Goal: Book appointment/travel/reservation

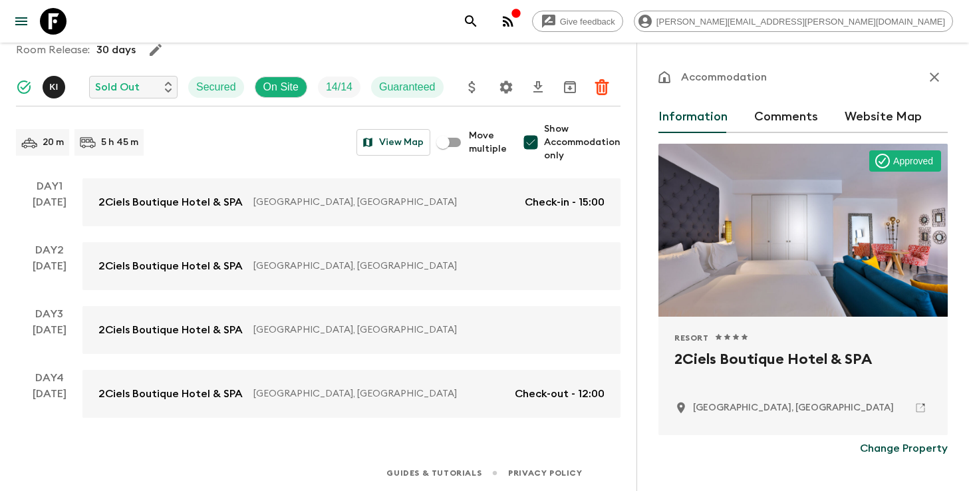
scroll to position [393, 0]
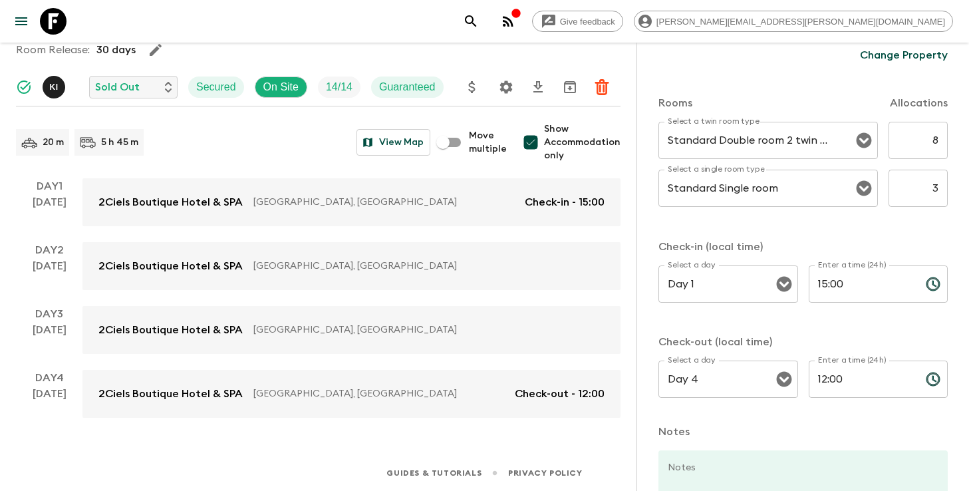
click at [484, 19] on button "search adventures" at bounding box center [470, 21] width 27 height 27
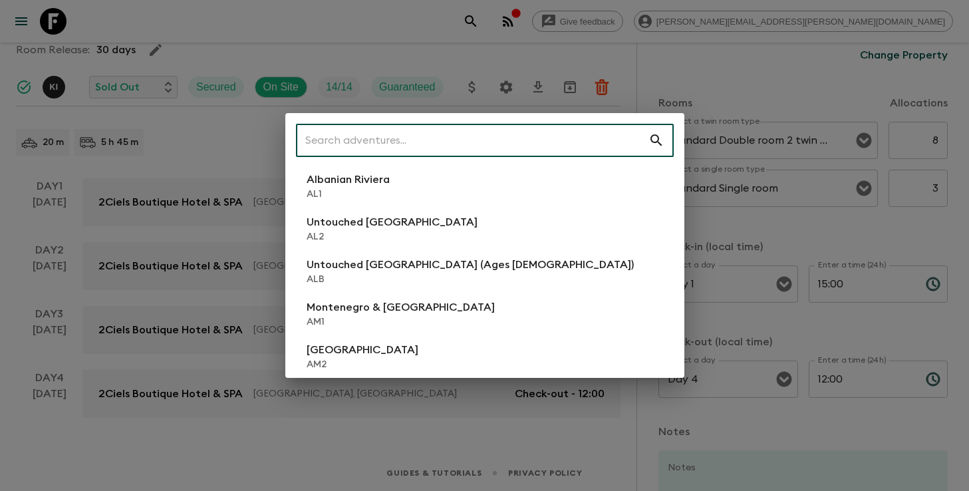
click at [568, 143] on input "text" at bounding box center [472, 140] width 352 height 37
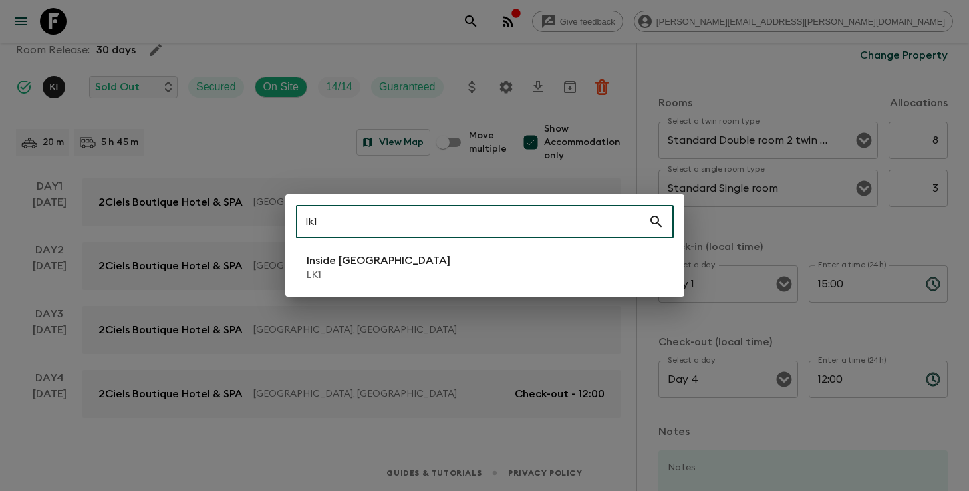
type input "lk1"
click at [463, 269] on li "Inside [GEOGRAPHIC_DATA] LK1" at bounding box center [485, 267] width 378 height 37
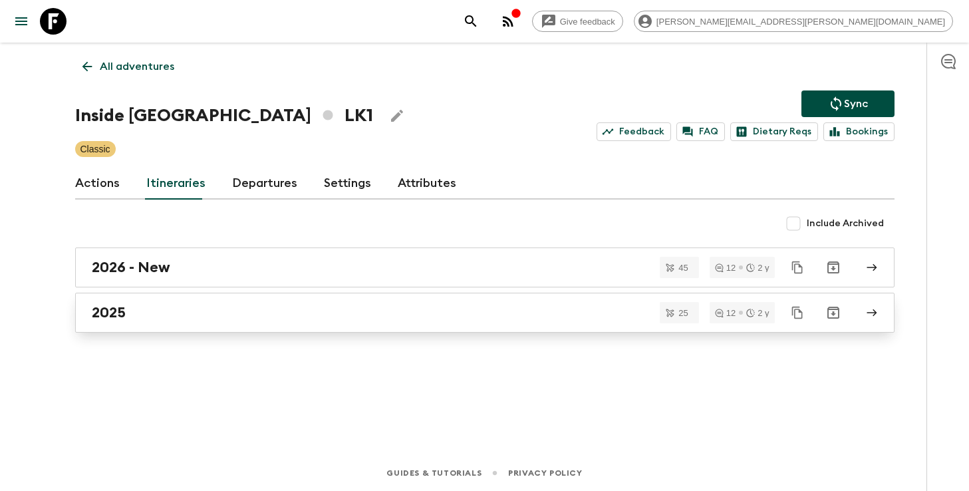
click at [328, 303] on link "2025" at bounding box center [484, 313] width 819 height 40
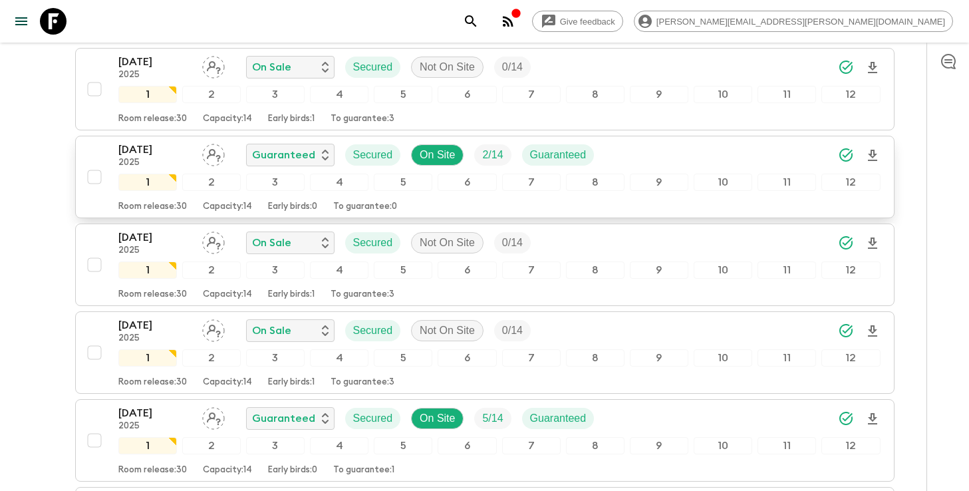
scroll to position [1821, 0]
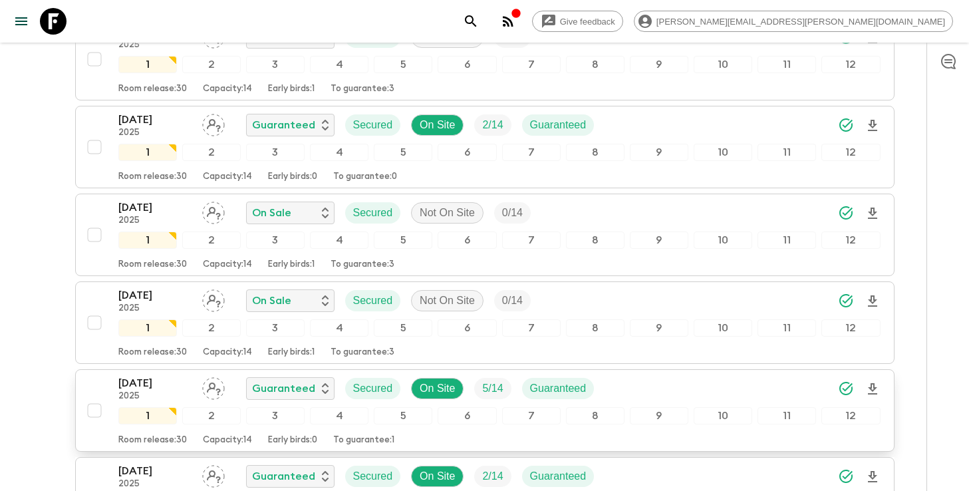
click at [676, 386] on div "[DATE] 2025 Guaranteed Secured On Site 5 / 14 Guaranteed" at bounding box center [499, 388] width 762 height 27
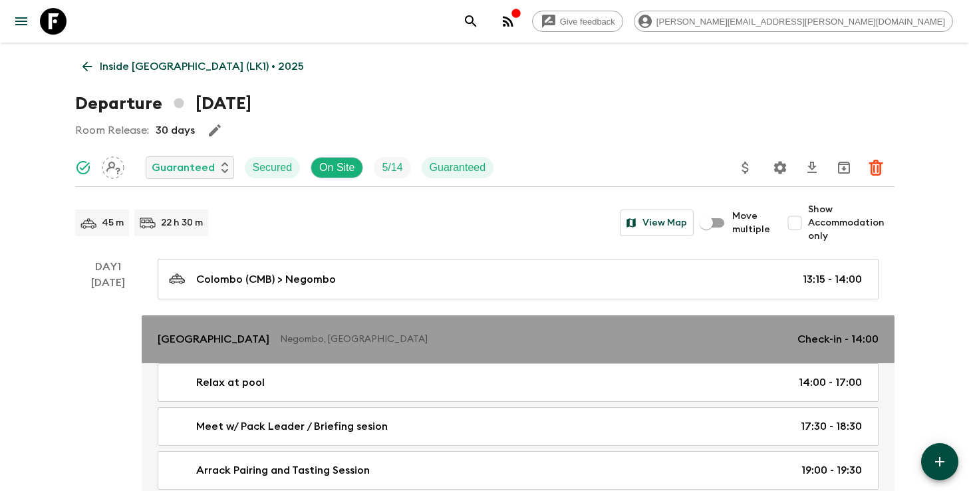
click at [203, 338] on p "[GEOGRAPHIC_DATA]" at bounding box center [214, 339] width 112 height 16
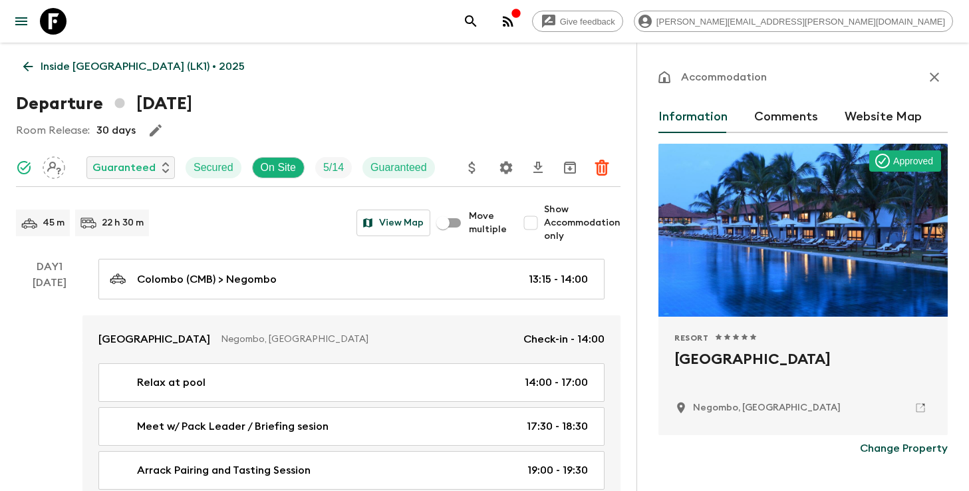
scroll to position [22, 0]
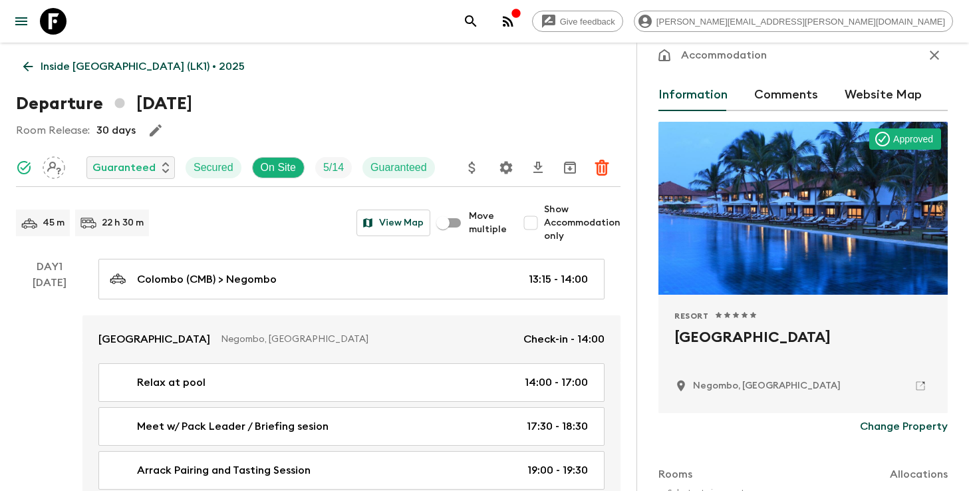
click at [727, 343] on h2 "[GEOGRAPHIC_DATA]" at bounding box center [802, 347] width 257 height 43
copy div "[GEOGRAPHIC_DATA]"
click at [479, 27] on icon "search adventures" at bounding box center [471, 21] width 16 height 16
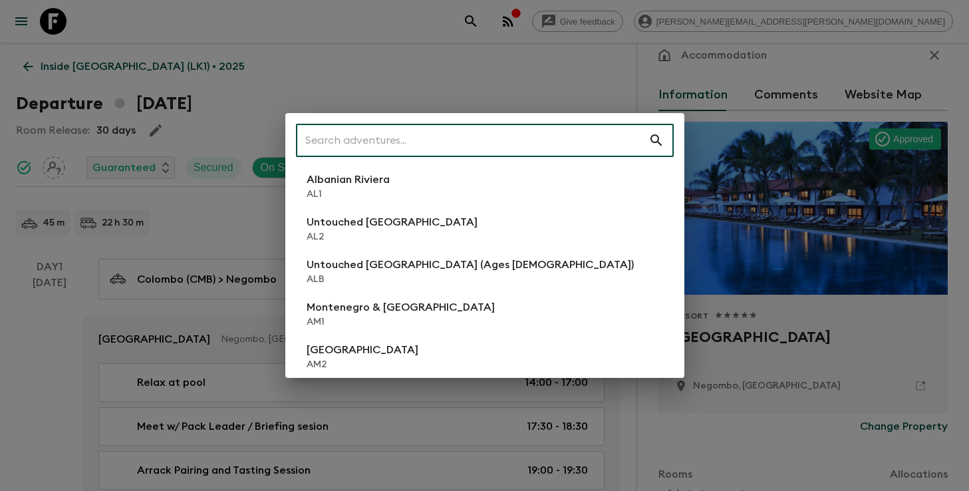
click at [489, 143] on input "text" at bounding box center [472, 140] width 352 height 37
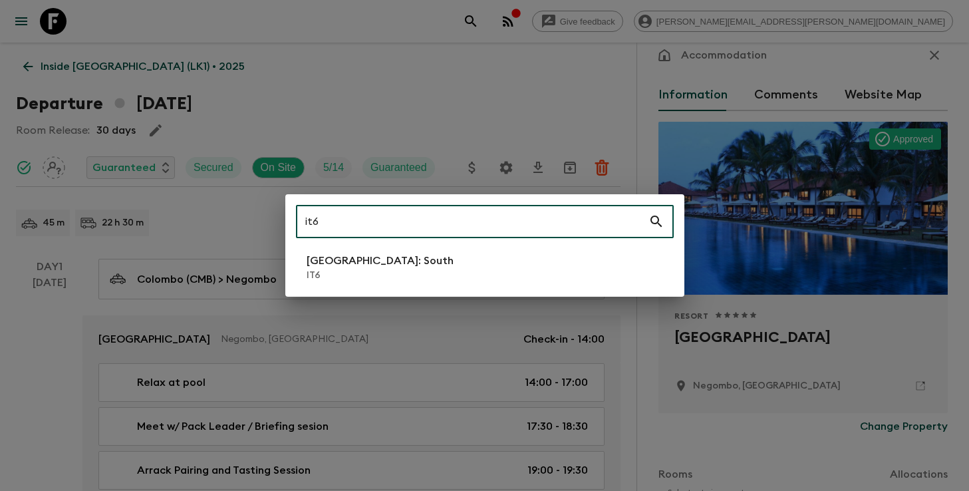
click at [434, 220] on input "it6" at bounding box center [472, 221] width 352 height 37
type input "it3"
click at [334, 271] on p "IT3" at bounding box center [380, 275] width 147 height 13
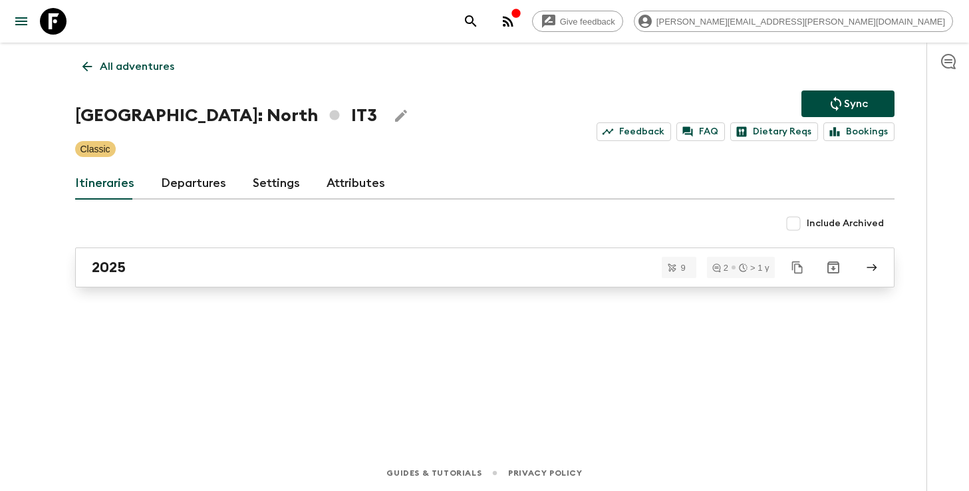
click at [338, 271] on div "2025" at bounding box center [472, 267] width 761 height 17
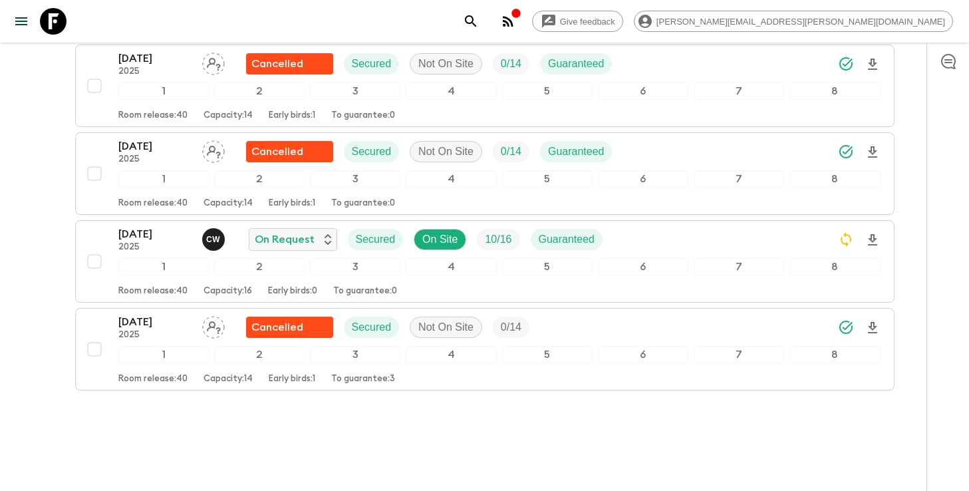
scroll to position [669, 0]
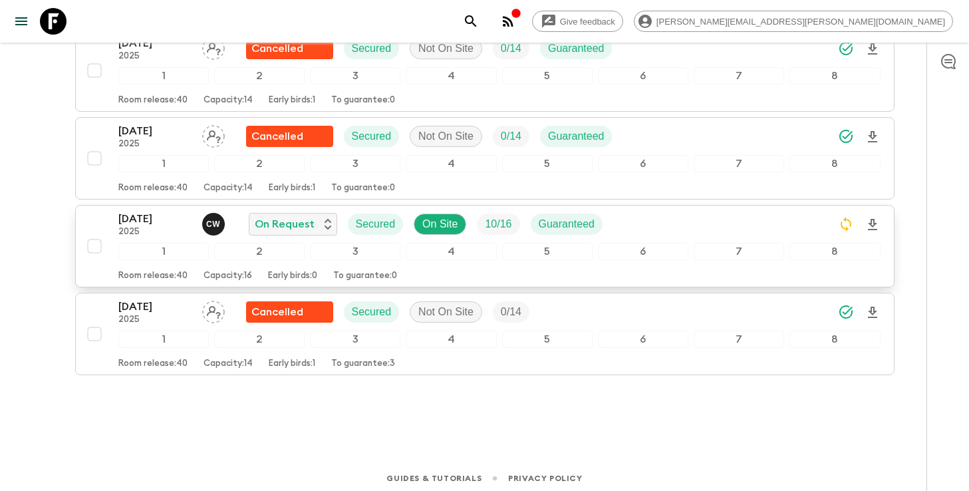
click at [753, 229] on div "[DATE] 2025 C W On Request Secured On Site 10 / 16 Guaranteed" at bounding box center [499, 224] width 762 height 27
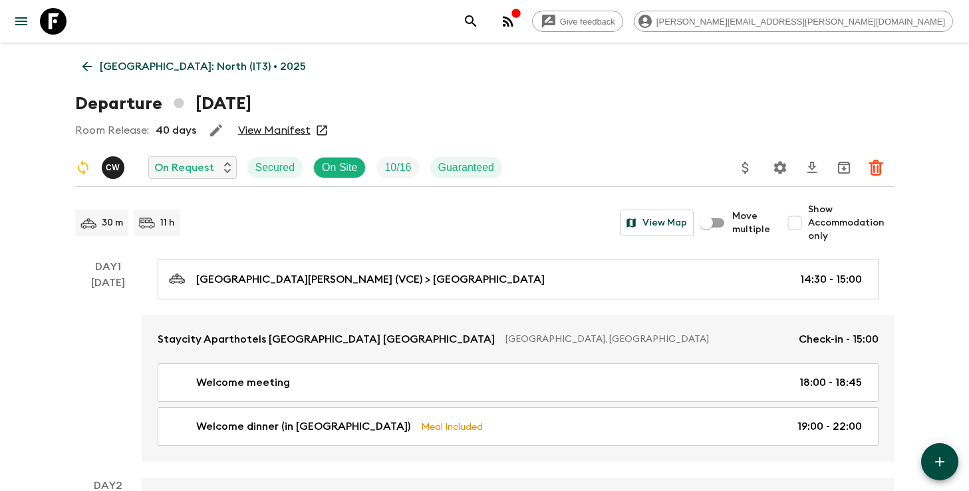
click at [782, 169] on icon "Settings" at bounding box center [779, 167] width 13 height 13
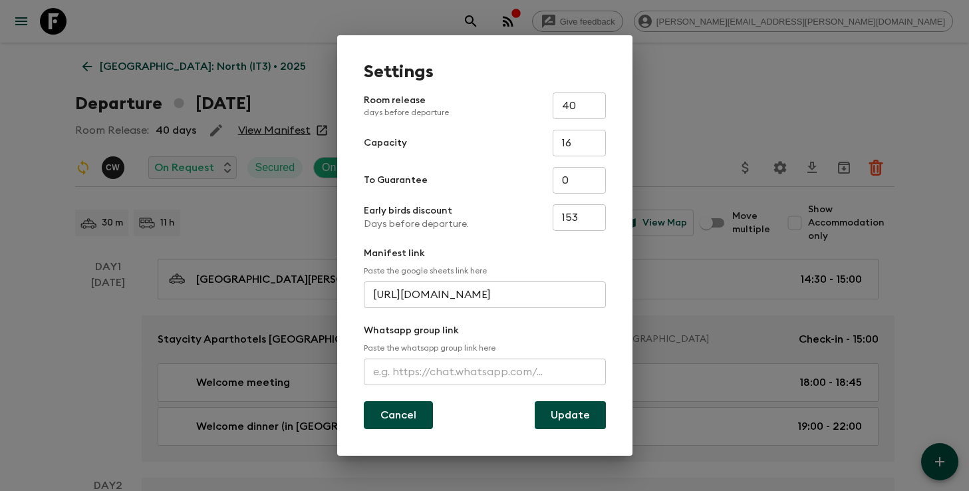
click at [387, 420] on button "Cancel" at bounding box center [398, 415] width 69 height 28
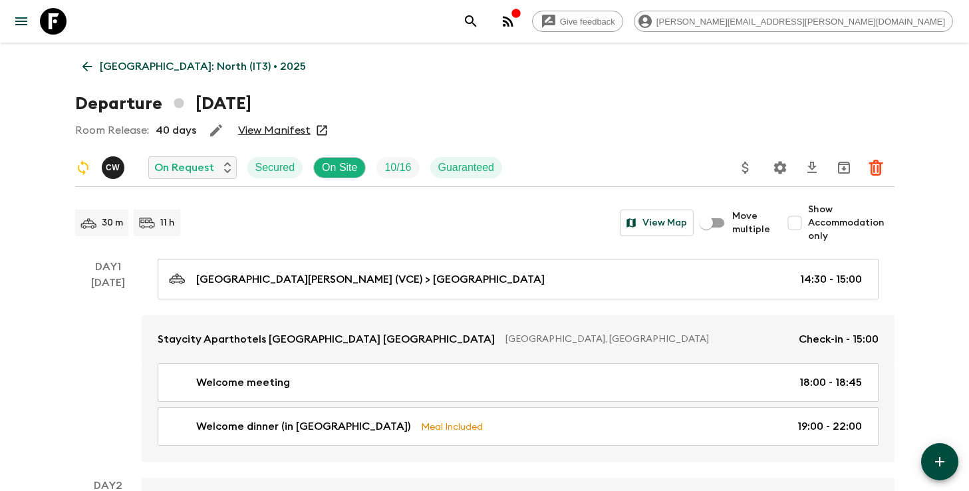
click at [94, 66] on link "[GEOGRAPHIC_DATA]: North (IT3) • 2025" at bounding box center [194, 66] width 238 height 27
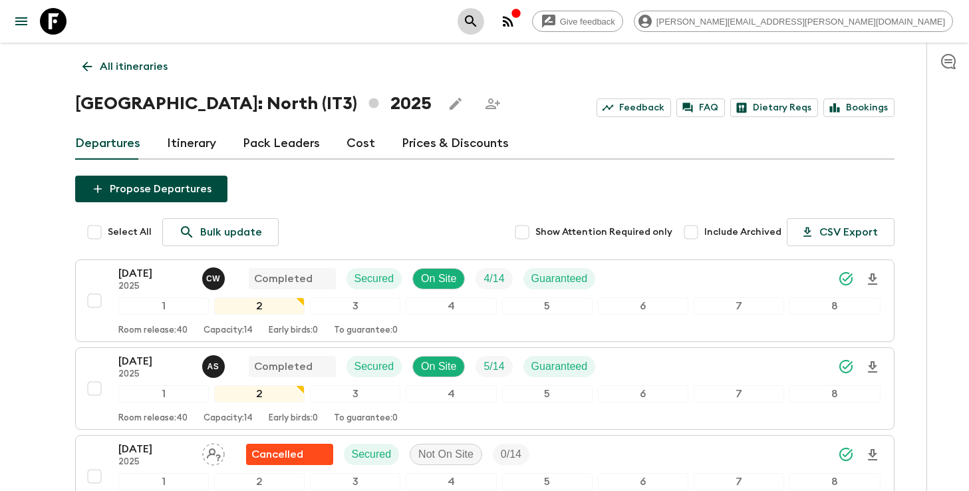
click at [476, 21] on icon "search adventures" at bounding box center [470, 20] width 11 height 11
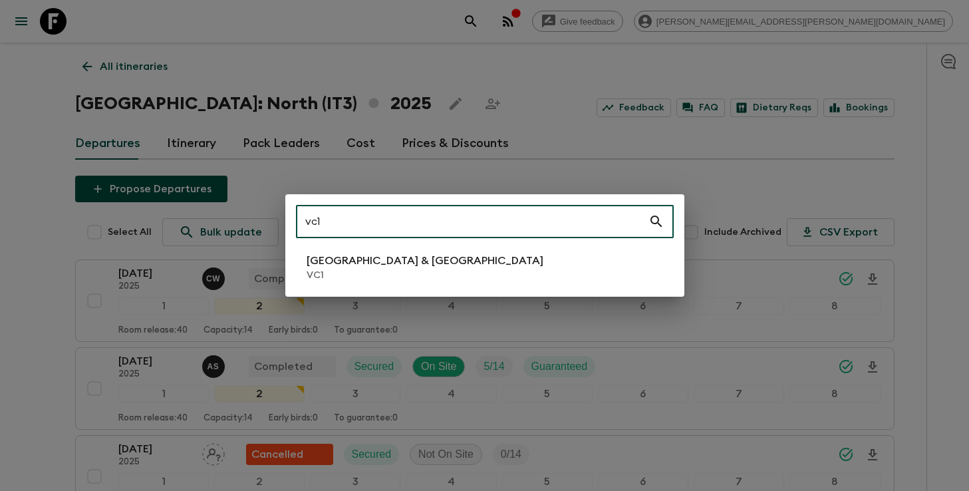
type input "vc1"
click at [367, 261] on p "[GEOGRAPHIC_DATA] & [GEOGRAPHIC_DATA]" at bounding box center [425, 261] width 237 height 16
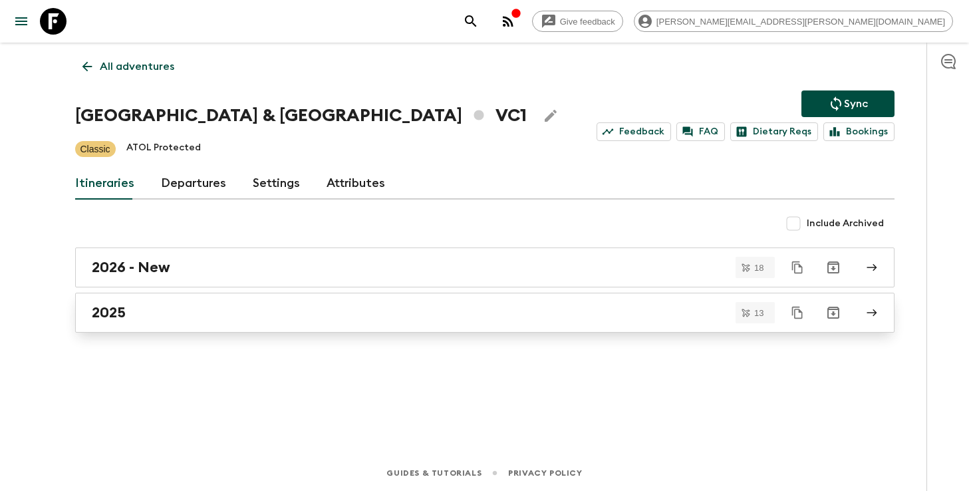
click at [186, 310] on div "2025" at bounding box center [472, 312] width 761 height 17
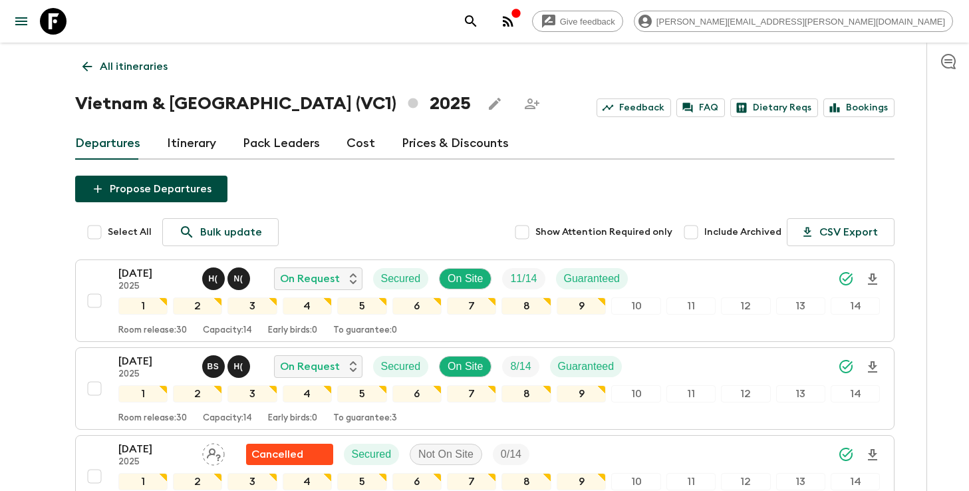
scroll to position [94, 0]
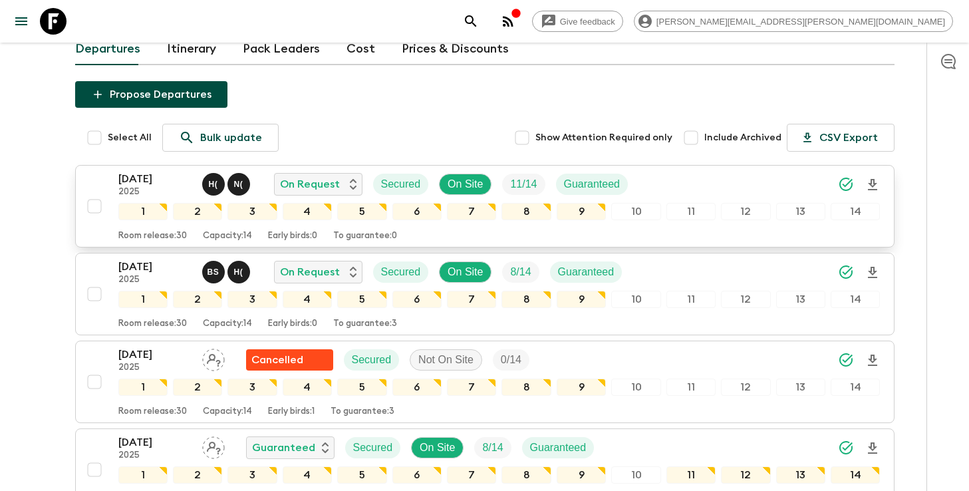
click at [700, 175] on div "[DATE] 2025 H ( N ( On Request Secured On Site 11 / 14 Guaranteed" at bounding box center [499, 184] width 762 height 27
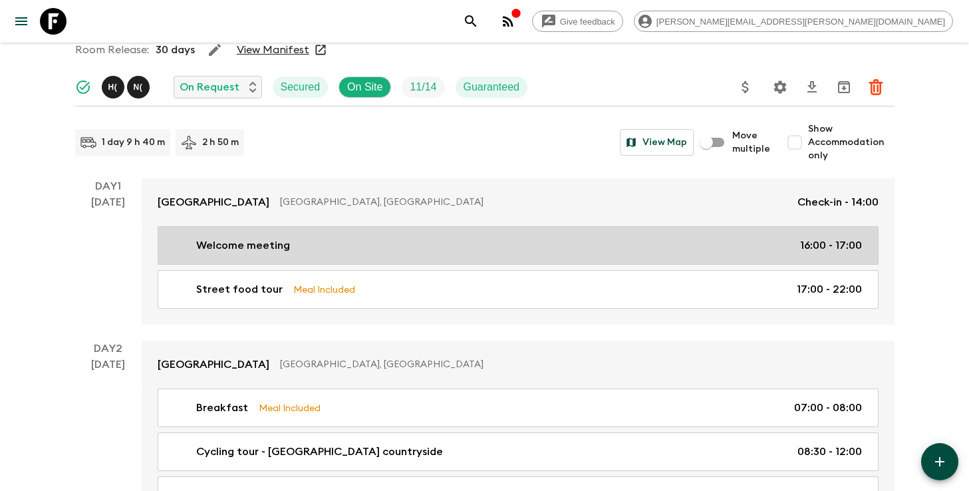
scroll to position [82, 0]
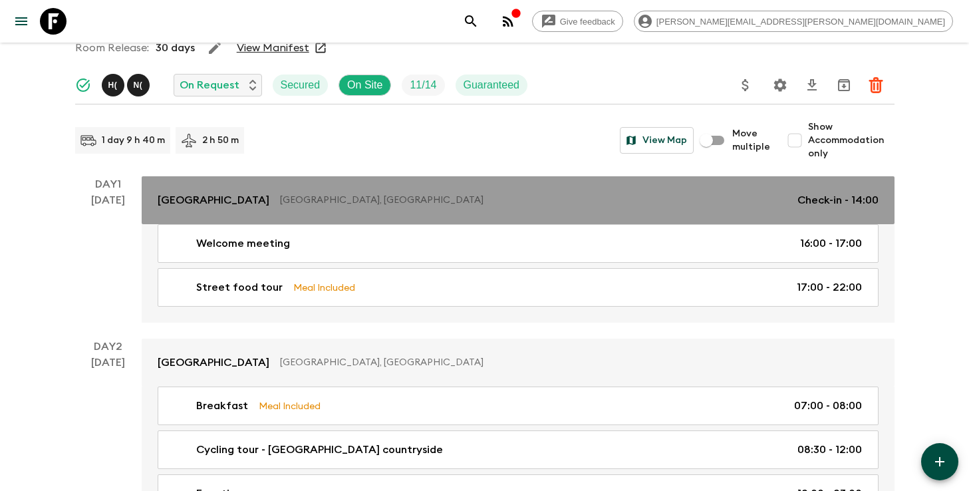
click at [432, 206] on p "[GEOGRAPHIC_DATA], [GEOGRAPHIC_DATA]" at bounding box center [533, 199] width 507 height 13
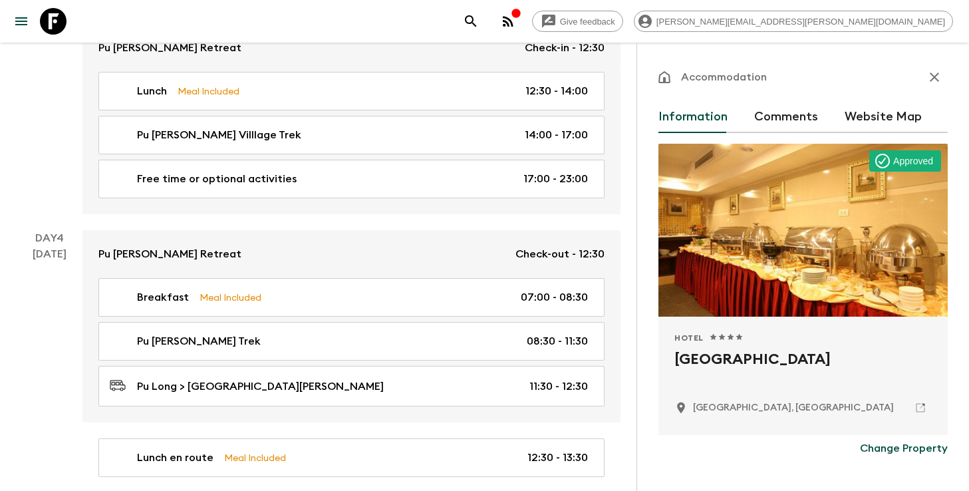
scroll to position [789, 0]
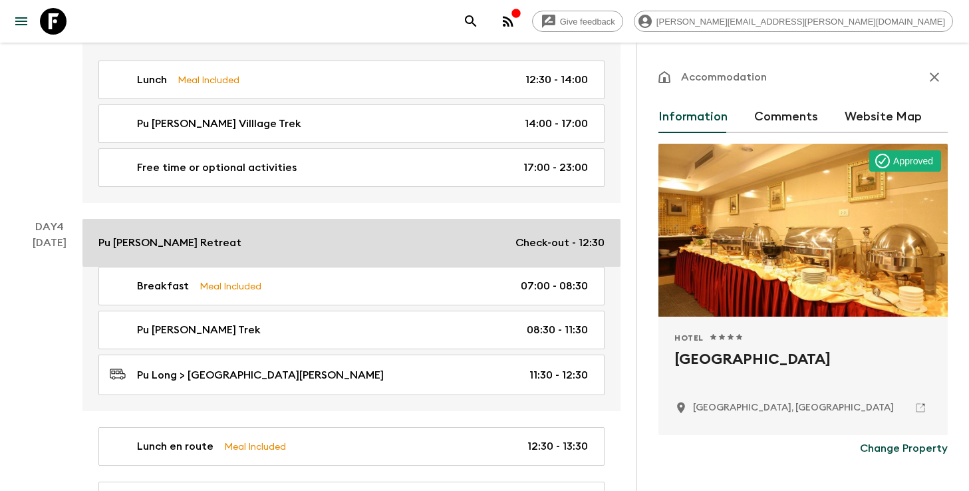
click at [439, 229] on link "Pu [PERSON_NAME] Retreat Check-out - 12:30" at bounding box center [351, 243] width 538 height 48
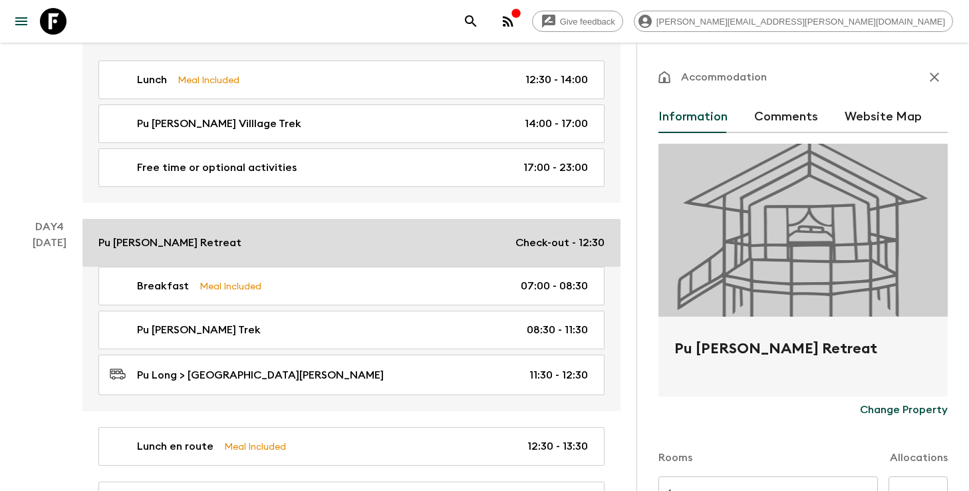
type input "Twin room"
type input "Single room"
type input "Day 3"
type input "12:30"
type input "Day 4"
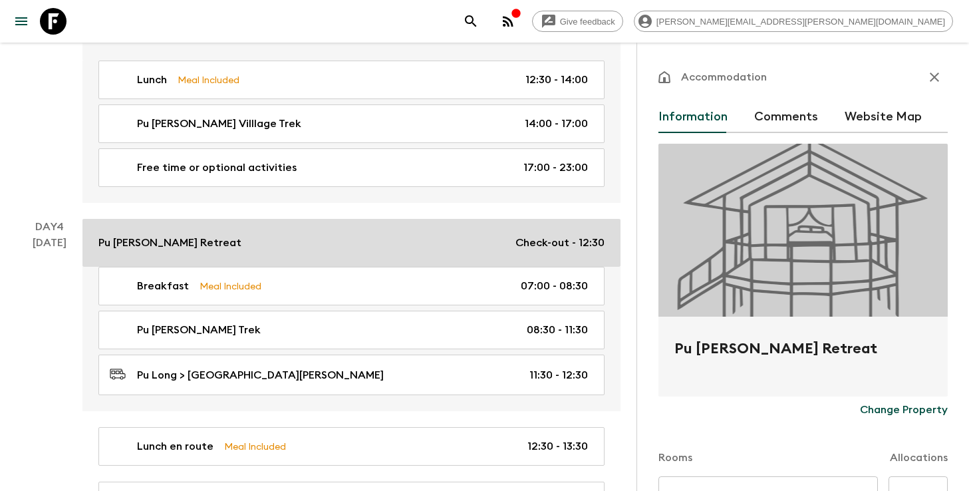
type input "12:30"
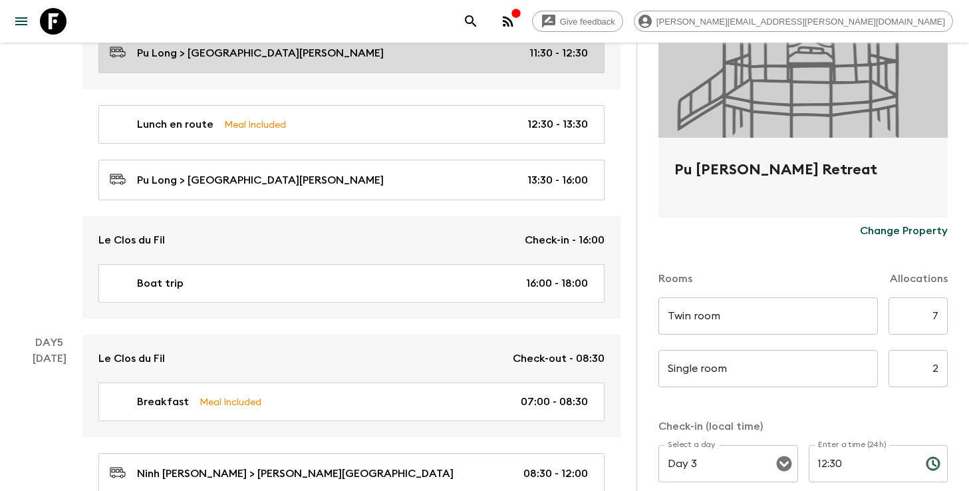
scroll to position [1126, 0]
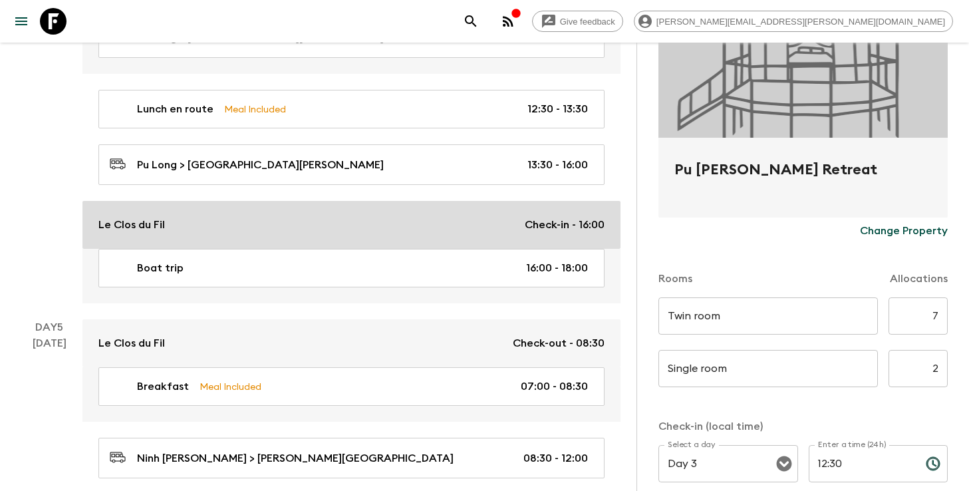
click at [422, 236] on link "Le Clos du Fil Check-in - 16:00" at bounding box center [351, 225] width 538 height 48
type input "Twin Rooms"
type input "Single"
type input "Day 4"
type input "16:00"
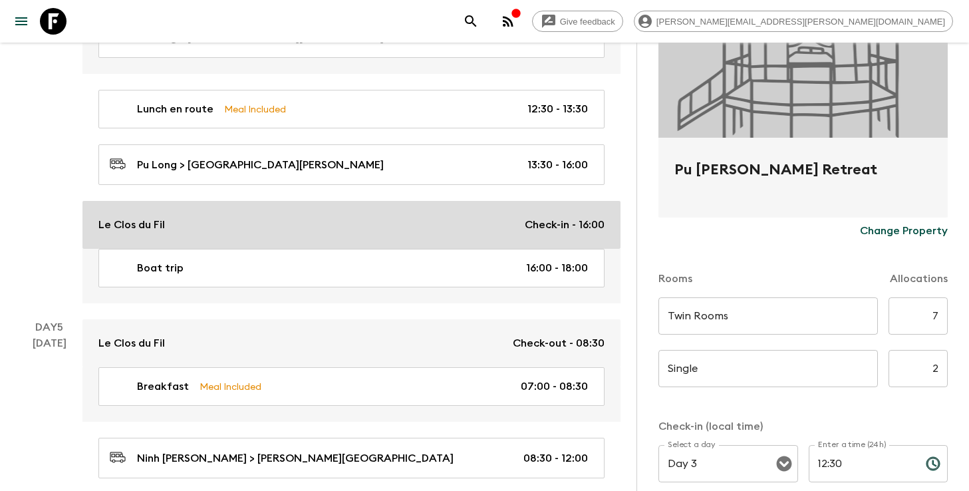
type input "Day 5"
type input "08:30"
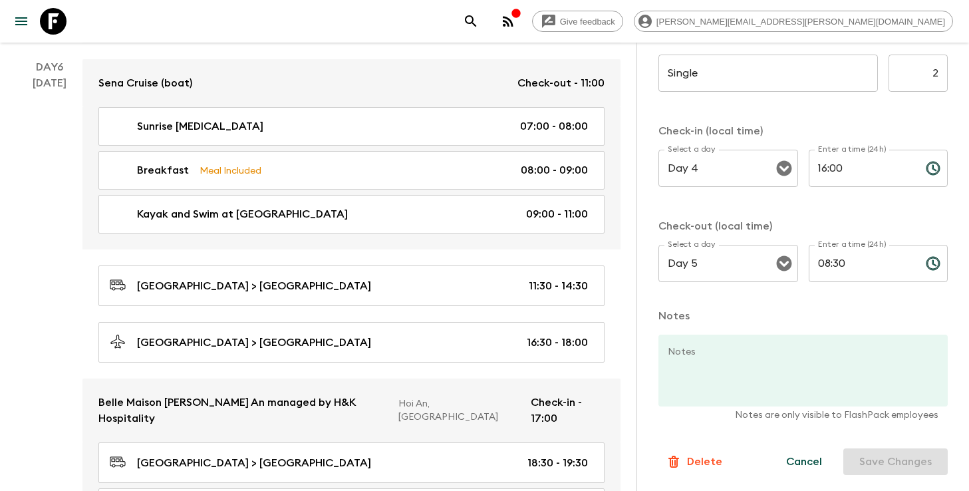
scroll to position [1901, 0]
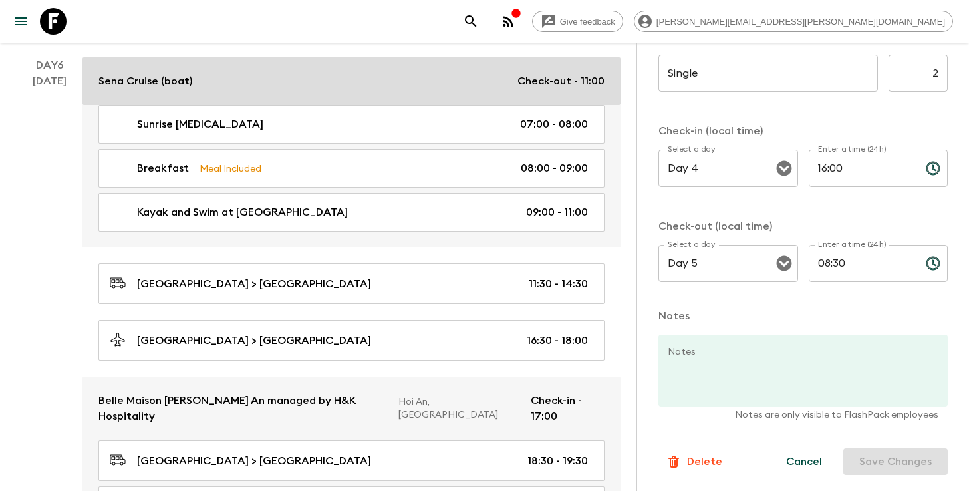
click at [257, 78] on div "[PERSON_NAME] (boat) Check-out - 11:00" at bounding box center [351, 81] width 506 height 16
type input "Twin room"
type input "Single room"
type input "Day 5"
type input "12:00"
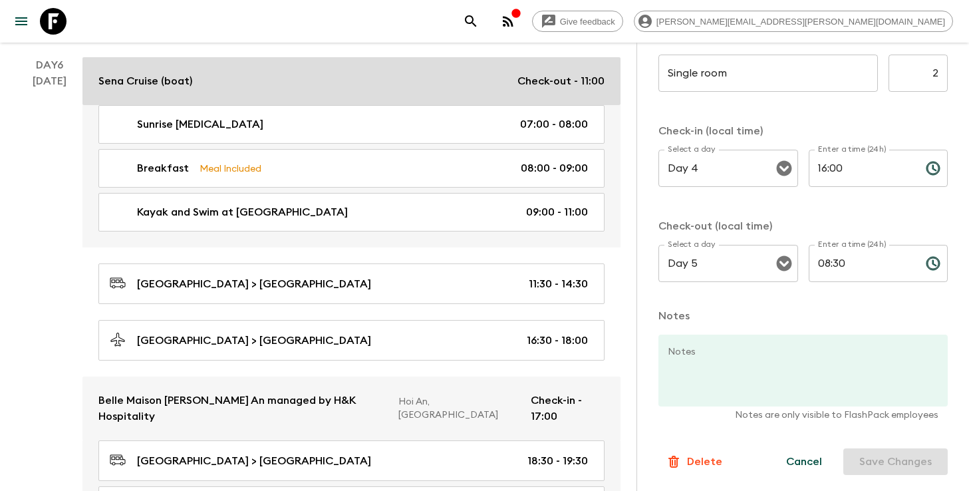
type input "Day 6"
type input "11:00"
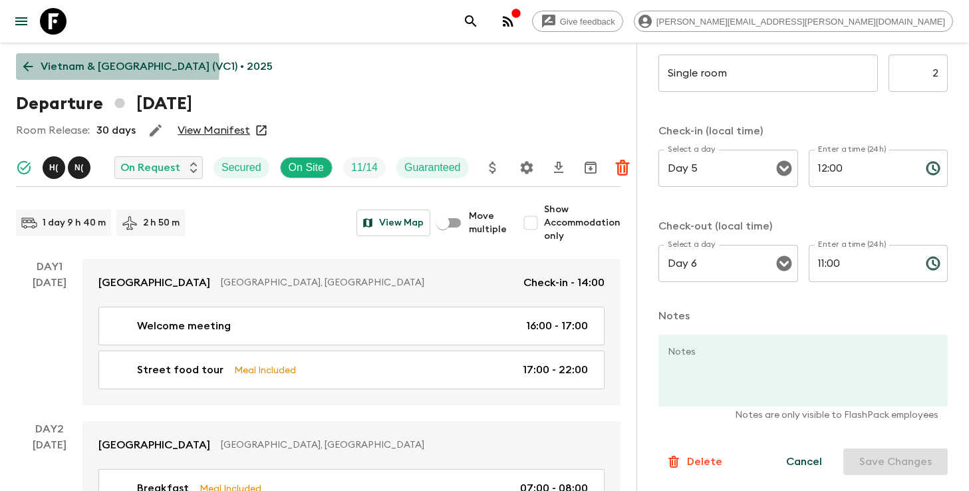
click at [69, 66] on p "Vietnam & [GEOGRAPHIC_DATA] (VC1) • 2025" at bounding box center [157, 67] width 232 height 16
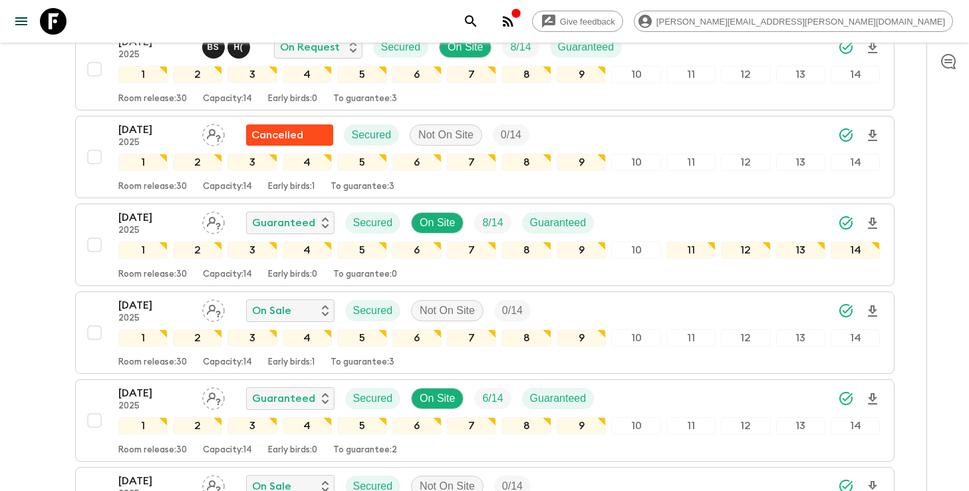
scroll to position [1025, 0]
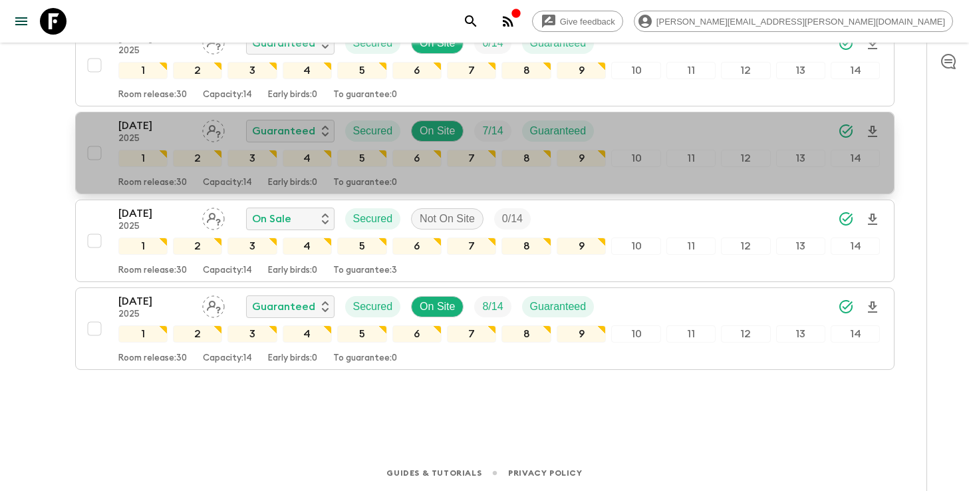
click at [642, 125] on div "[DATE] 2025 Guaranteed Secured On Site 7 / 14 Guaranteed" at bounding box center [499, 131] width 762 height 27
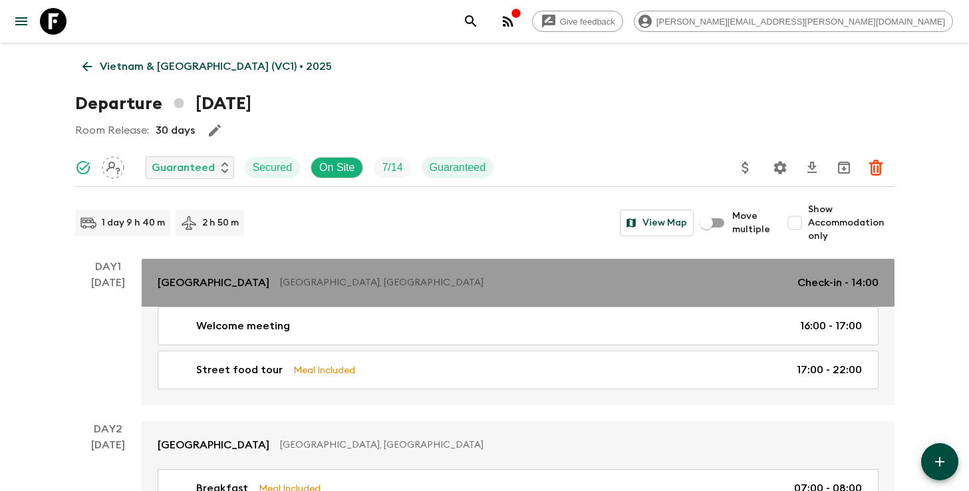
click at [188, 295] on link "[GEOGRAPHIC_DATA], [GEOGRAPHIC_DATA] Check-in - 14:00" at bounding box center [518, 283] width 753 height 48
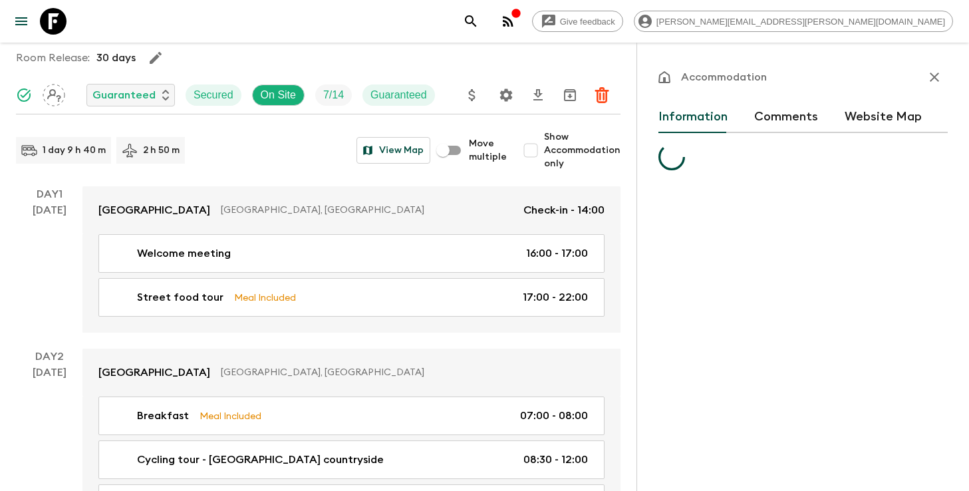
scroll to position [74, 0]
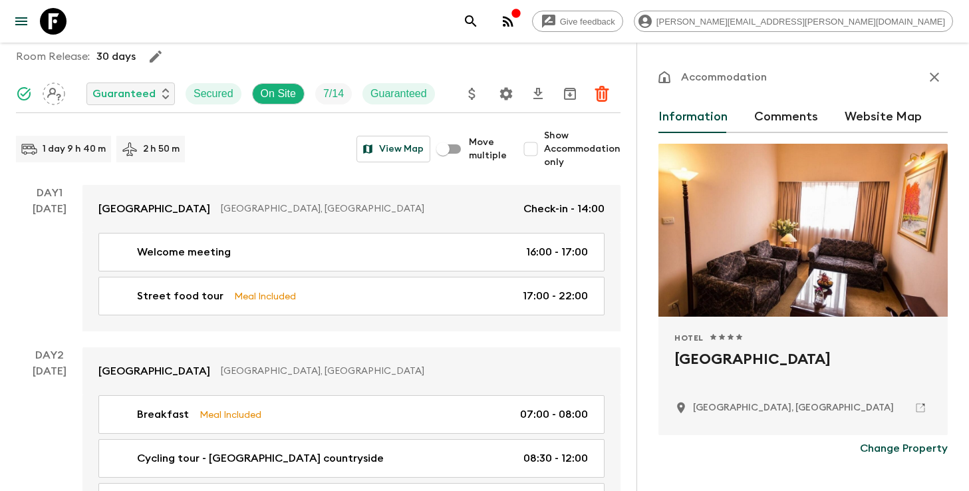
click at [731, 358] on h2 "[GEOGRAPHIC_DATA]" at bounding box center [802, 369] width 257 height 43
copy div "[GEOGRAPHIC_DATA]"
